Goal: Find specific page/section: Find specific page/section

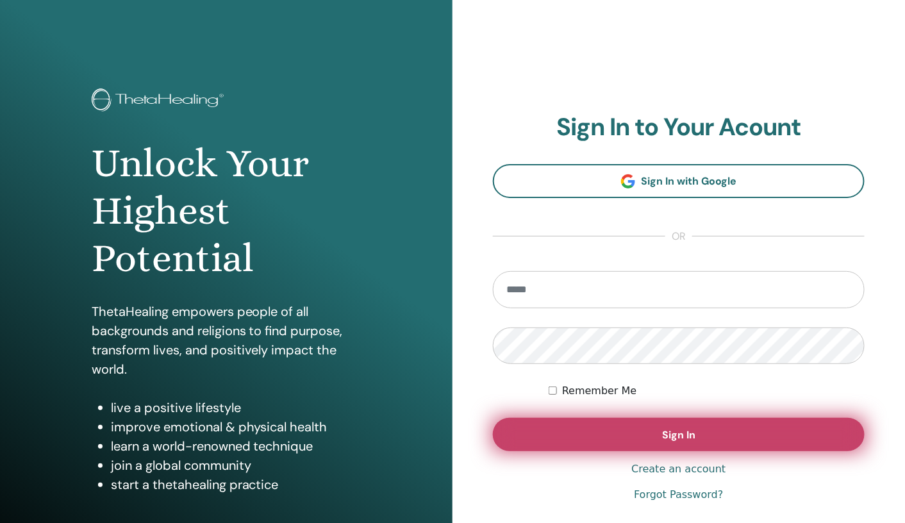
type input "**********"
click at [667, 437] on span "Sign In" at bounding box center [678, 434] width 33 height 13
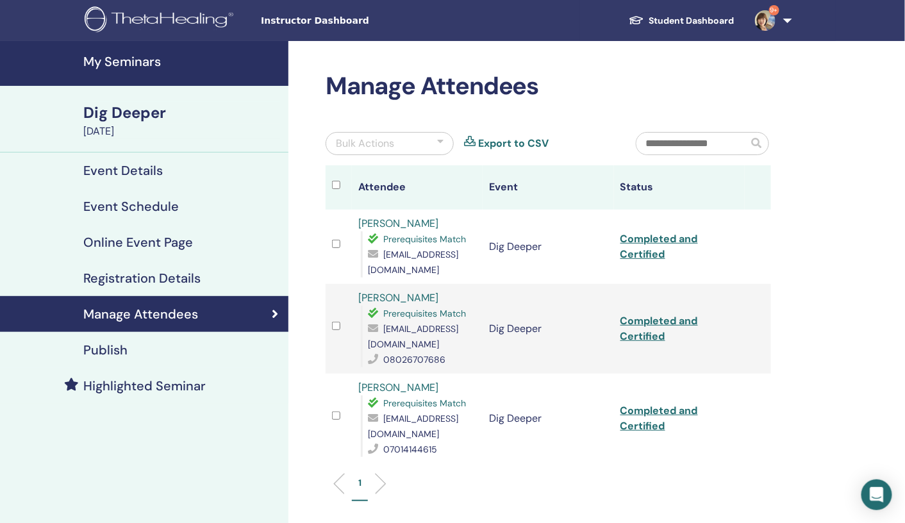
click at [140, 58] on h4 "My Seminars" at bounding box center [181, 61] width 197 height 15
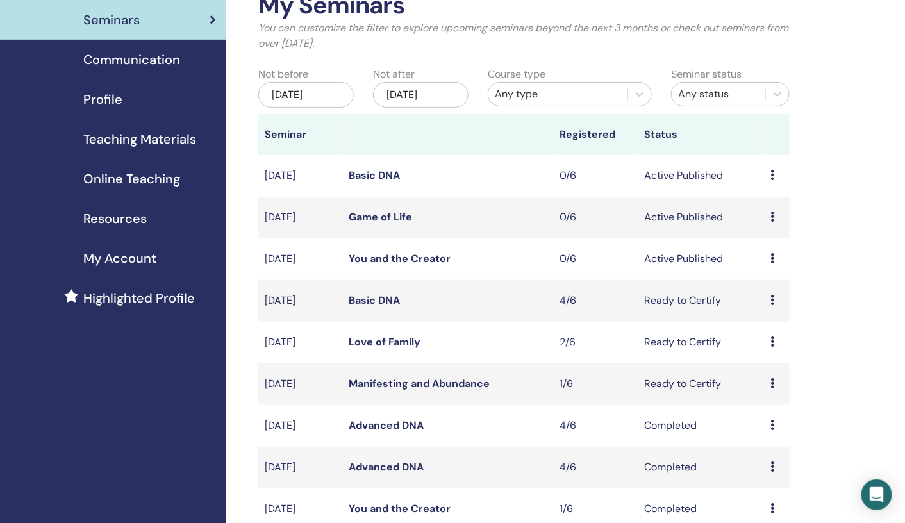
scroll to position [82, 0]
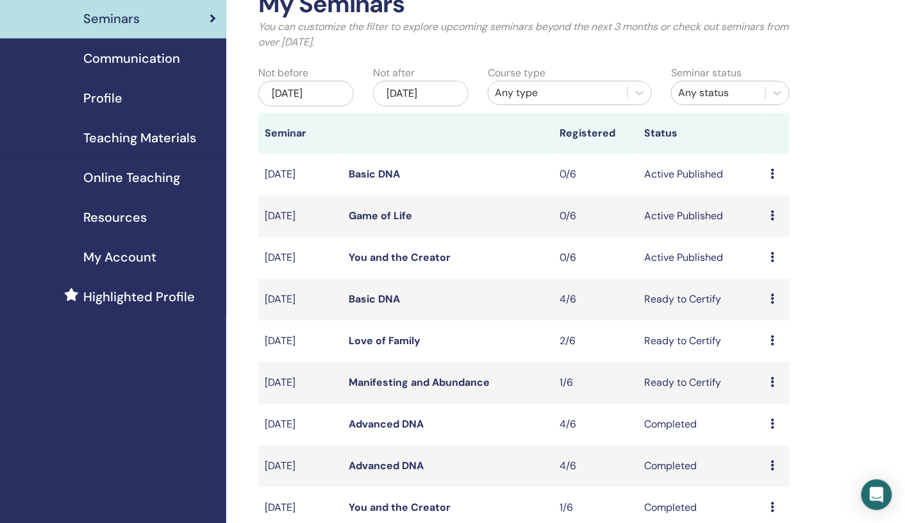
click at [775, 297] on div "Preview Edit Attendees Cancel" at bounding box center [777, 299] width 13 height 15
click at [780, 344] on link "Attendees" at bounding box center [772, 345] width 49 height 13
